Goal: Browse casually

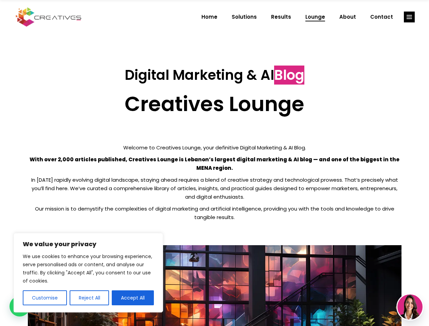
click at [214, 163] on p "With over 2,000 articles published, Creatives Lounge is Lebanon’s largest digit…" at bounding box center [215, 163] width 374 height 17
click at [45, 298] on button "Customise" at bounding box center [45, 298] width 44 height 15
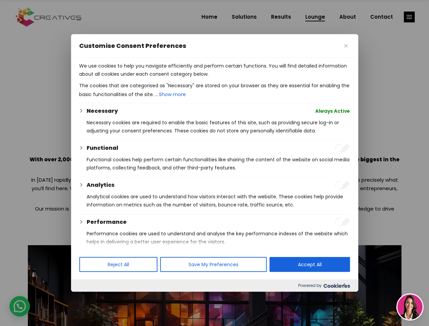
click at [89, 298] on div at bounding box center [214, 163] width 429 height 326
click at [133, 298] on div at bounding box center [214, 163] width 429 height 326
click at [409, 17] on div at bounding box center [214, 163] width 429 height 326
click at [410, 307] on img at bounding box center [410, 307] width 25 height 25
